Goal: Check status: Check status

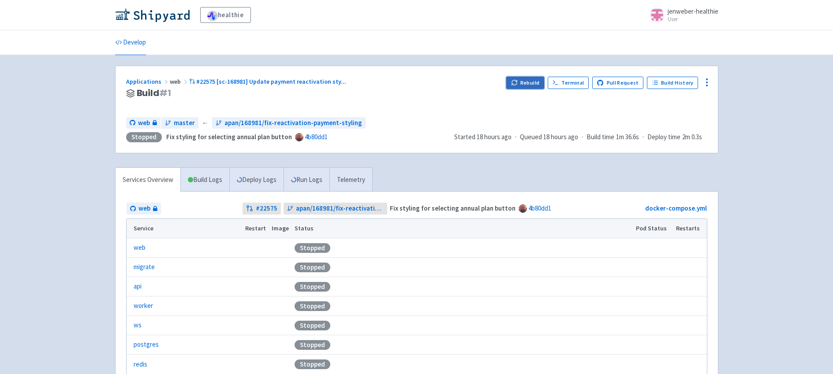
click at [533, 83] on button "Rebuild" at bounding box center [525, 83] width 38 height 12
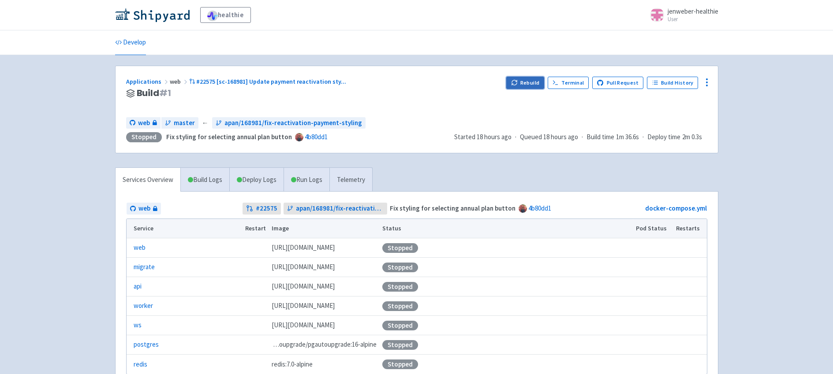
click at [528, 83] on button "Rebuild" at bounding box center [525, 83] width 38 height 12
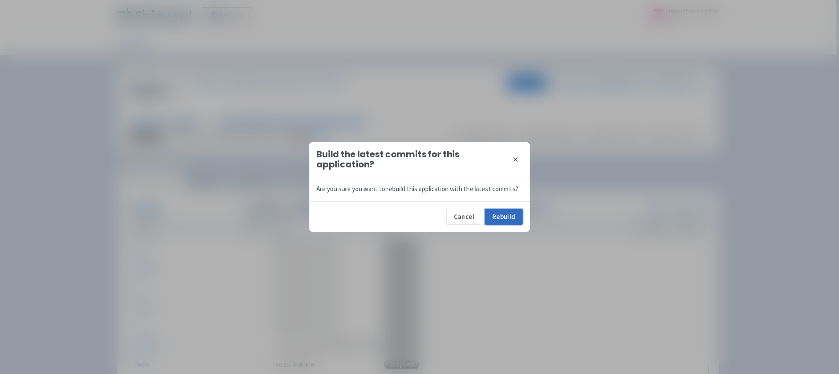
click at [516, 219] on button "Rebuild" at bounding box center [504, 217] width 38 height 16
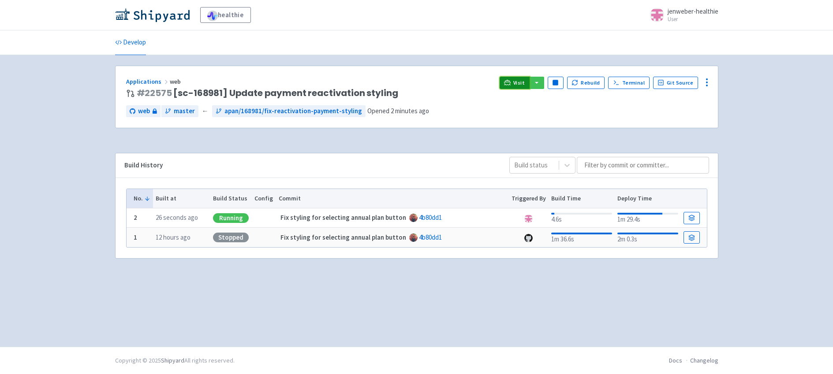
click at [515, 85] on link "Visit" at bounding box center [515, 83] width 30 height 12
click at [638, 83] on link "Terminal" at bounding box center [628, 83] width 41 height 12
click at [630, 83] on link "Terminal" at bounding box center [628, 83] width 41 height 12
